Goal: Find specific page/section: Locate a particular part of the current website

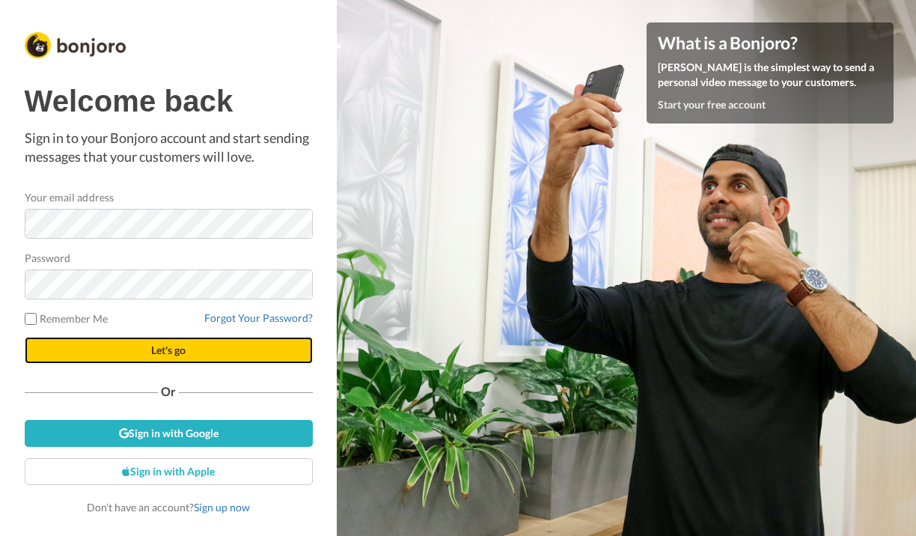
click at [194, 352] on button "Let's go" at bounding box center [169, 350] width 288 height 27
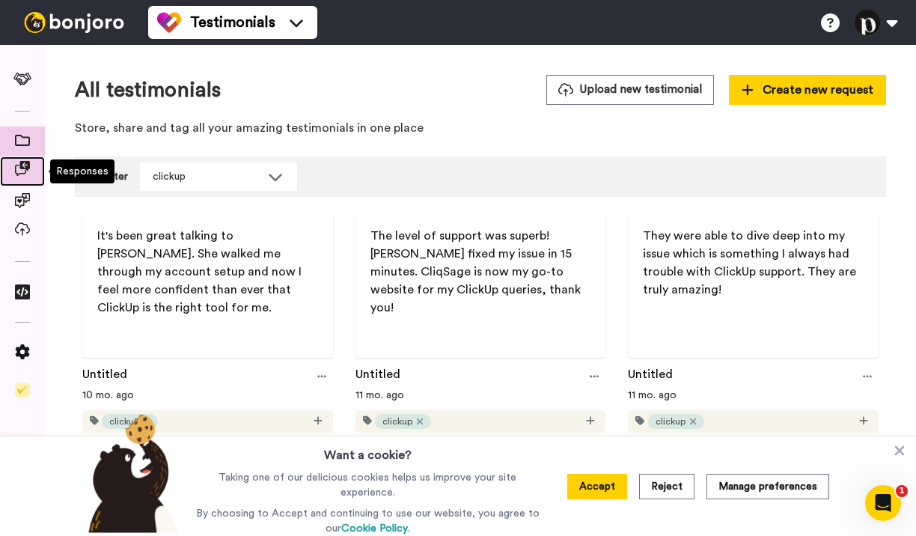
click at [23, 171] on icon at bounding box center [22, 168] width 15 height 15
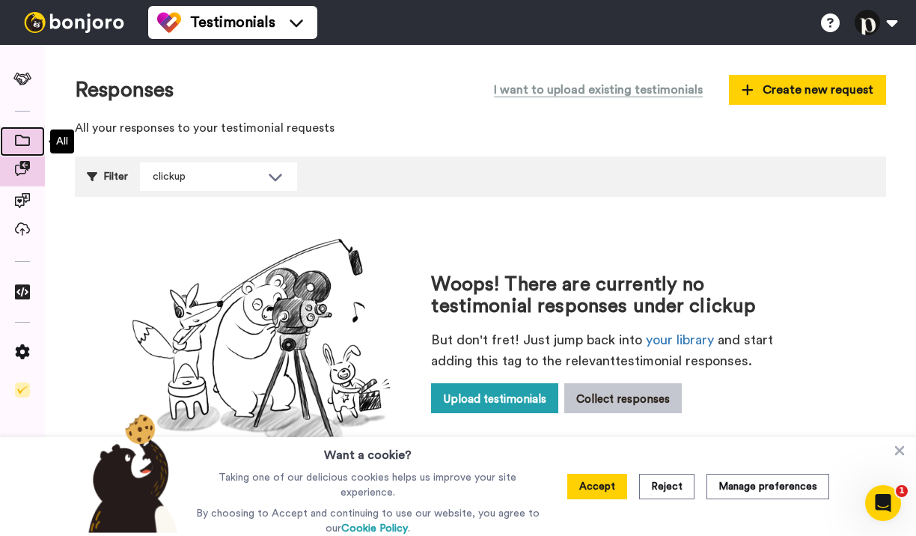
click at [26, 140] on icon at bounding box center [22, 140] width 15 height 11
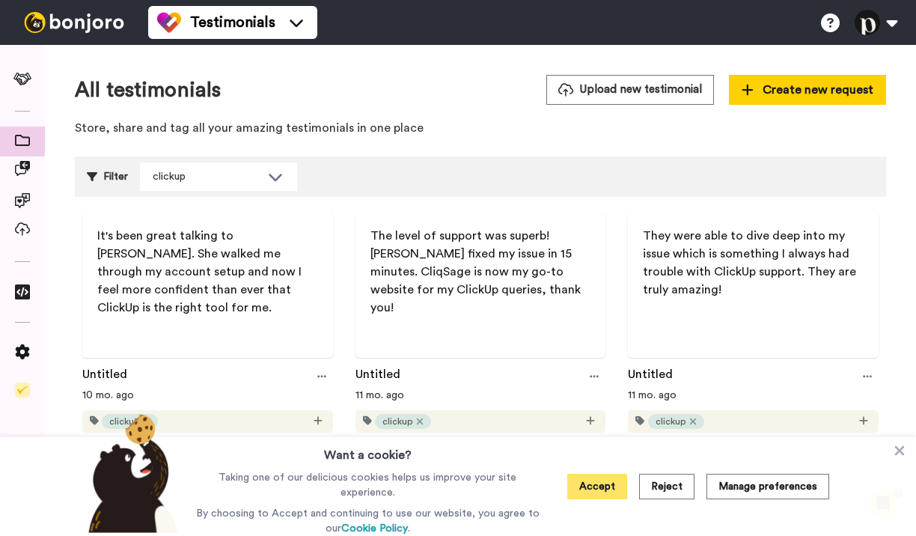
click at [606, 492] on button "Accept" at bounding box center [597, 486] width 60 height 25
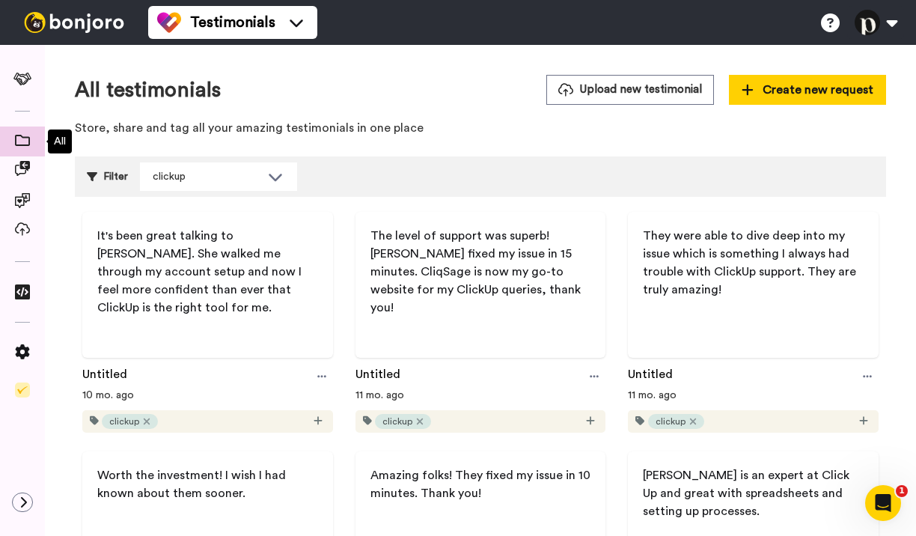
scroll to position [0, 2]
click at [23, 138] on icon at bounding box center [20, 140] width 15 height 11
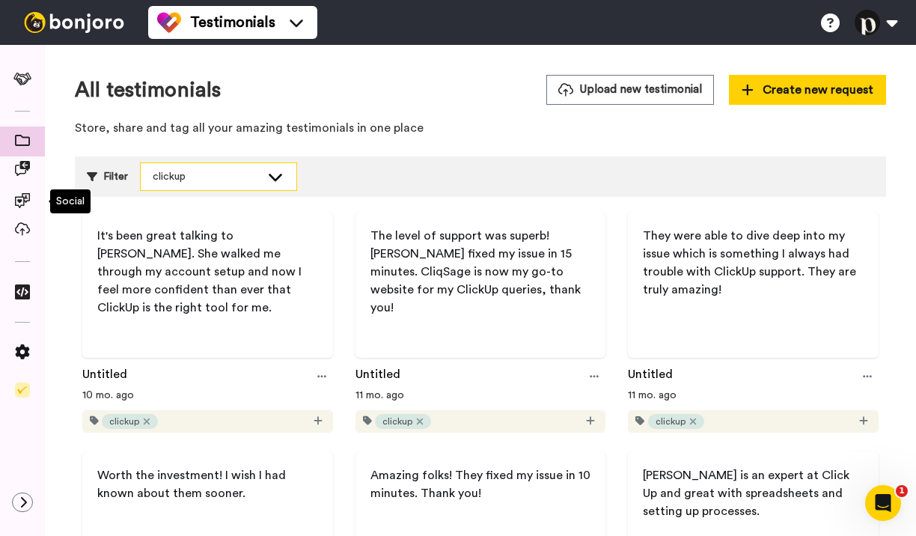
click at [190, 183] on div "clickup" at bounding box center [207, 176] width 108 height 15
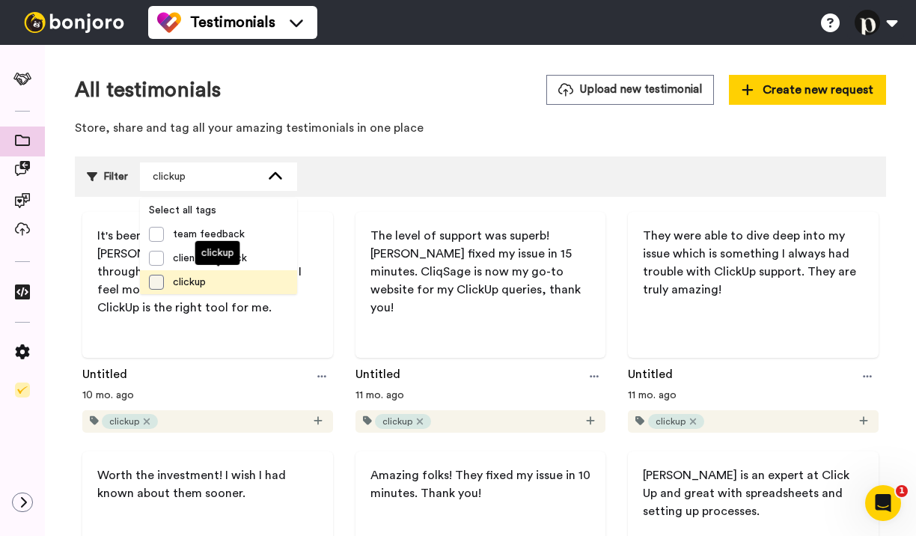
click at [154, 285] on span at bounding box center [156, 282] width 15 height 15
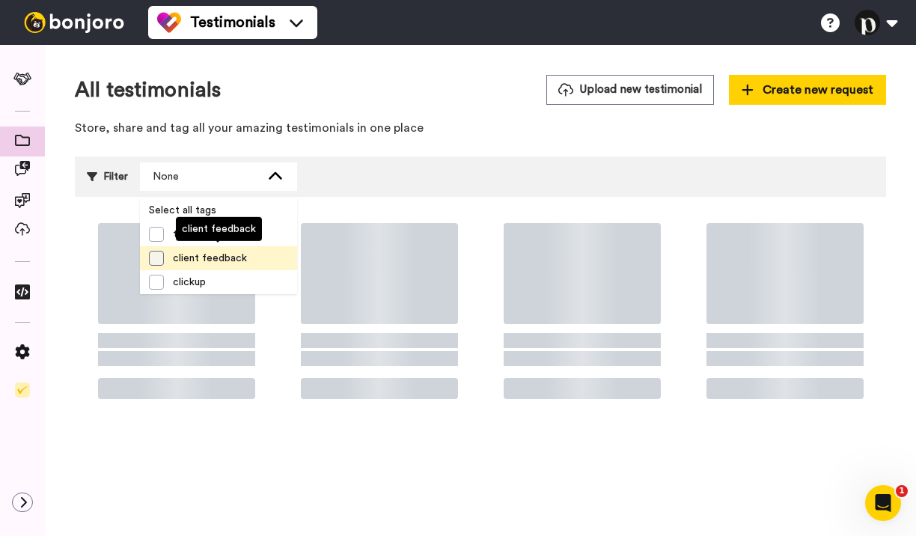
click at [162, 260] on span at bounding box center [156, 258] width 15 height 15
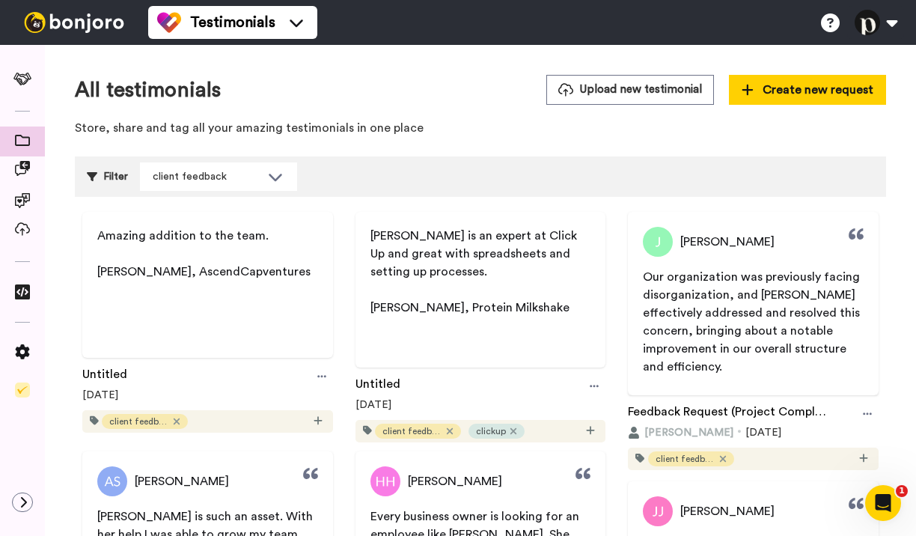
click at [474, 117] on div "All testimonials Upload new testimonial Create new request Store, share and tag…" at bounding box center [480, 110] width 811 height 70
